Goal: Information Seeking & Learning: Learn about a topic

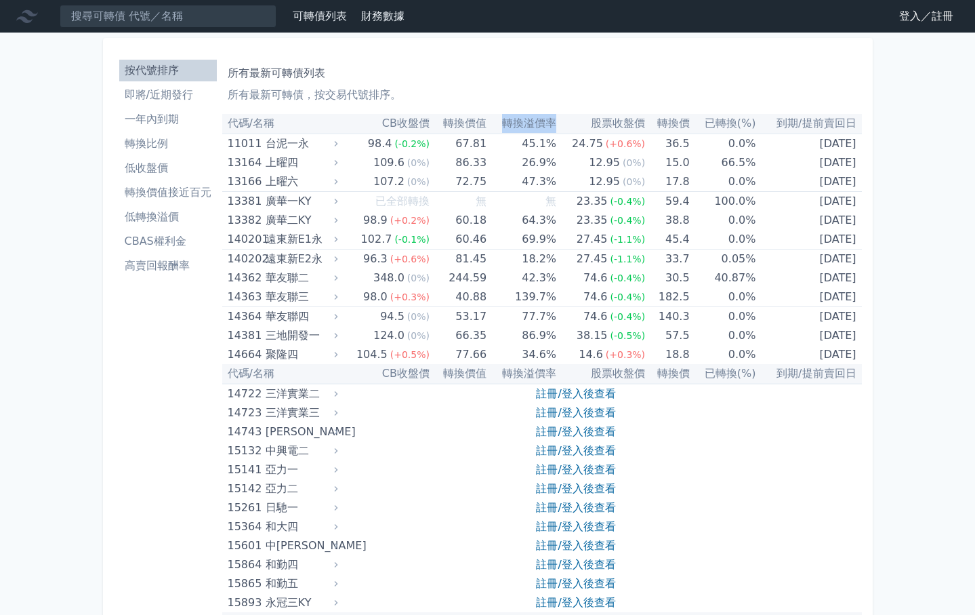
drag, startPoint x: 506, startPoint y: 125, endPoint x: 555, endPoint y: 123, distance: 49.6
click at [555, 123] on th "轉換溢價率" at bounding box center [522, 124] width 70 height 20
